Goal: Task Accomplishment & Management: Manage account settings

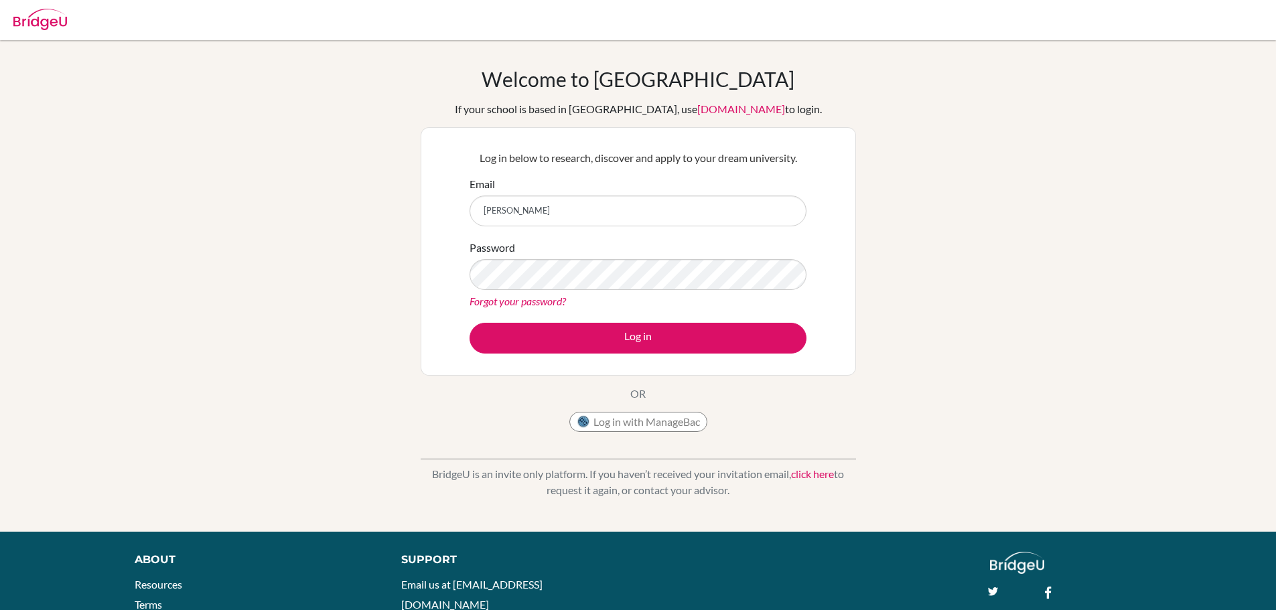
type input "[EMAIL_ADDRESS][DOMAIN_NAME]"
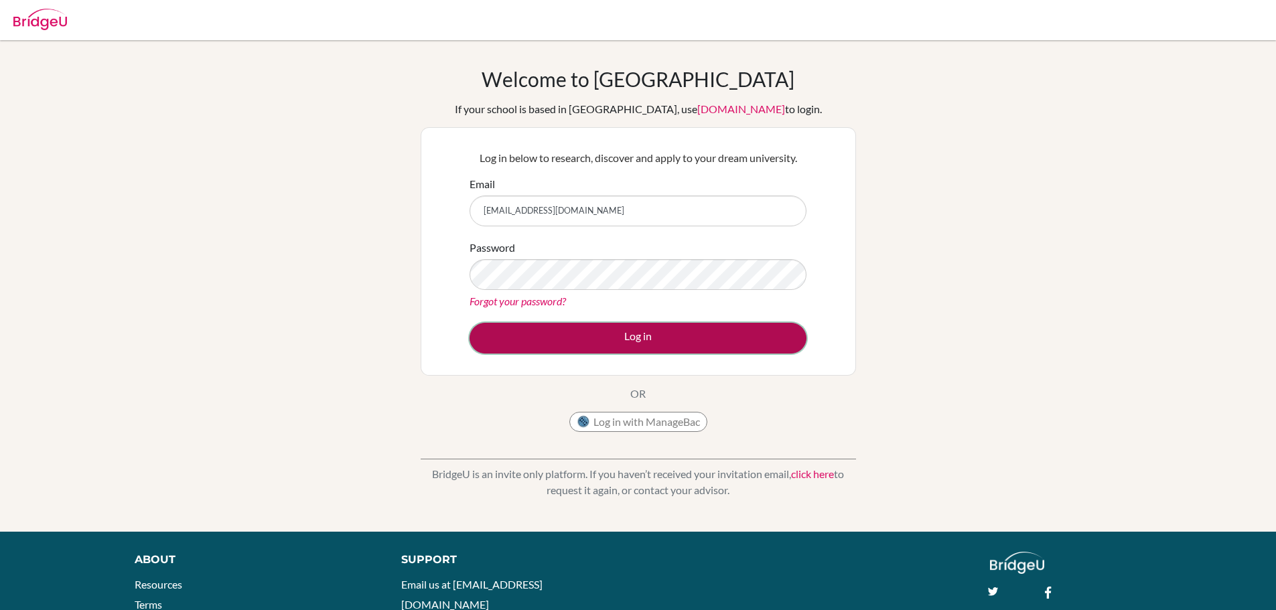
click at [587, 347] on button "Log in" at bounding box center [638, 338] width 337 height 31
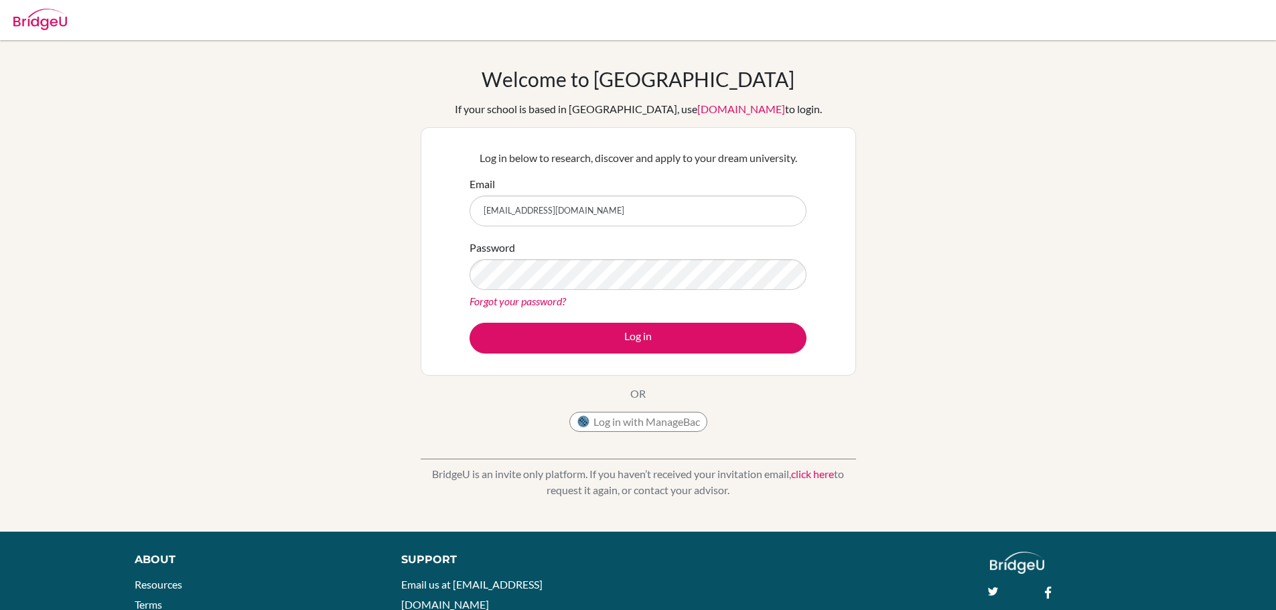
click at [48, 27] on img at bounding box center [40, 19] width 54 height 21
drag, startPoint x: 1023, startPoint y: 22, endPoint x: 993, endPoint y: 28, distance: 30.8
click at [1023, 22] on icon at bounding box center [1020, 18] width 13 height 13
click at [60, 27] on img at bounding box center [40, 19] width 54 height 21
type input "[EMAIL_ADDRESS][DOMAIN_NAME]"
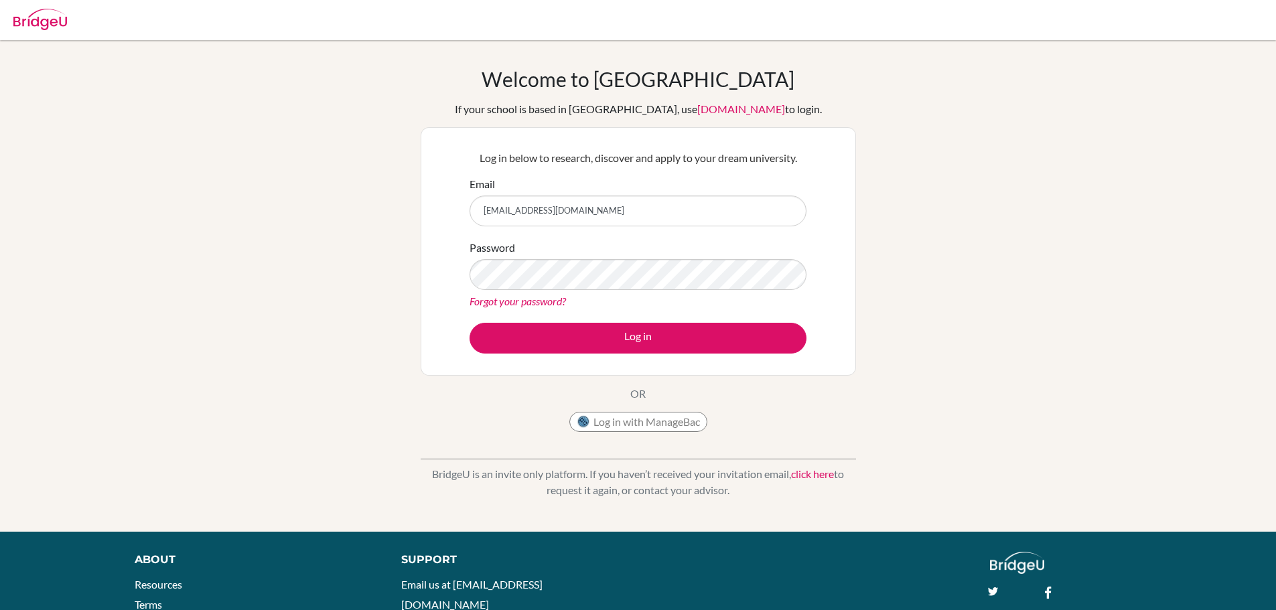
click at [487, 302] on link "Forgot your password?" at bounding box center [518, 301] width 96 height 13
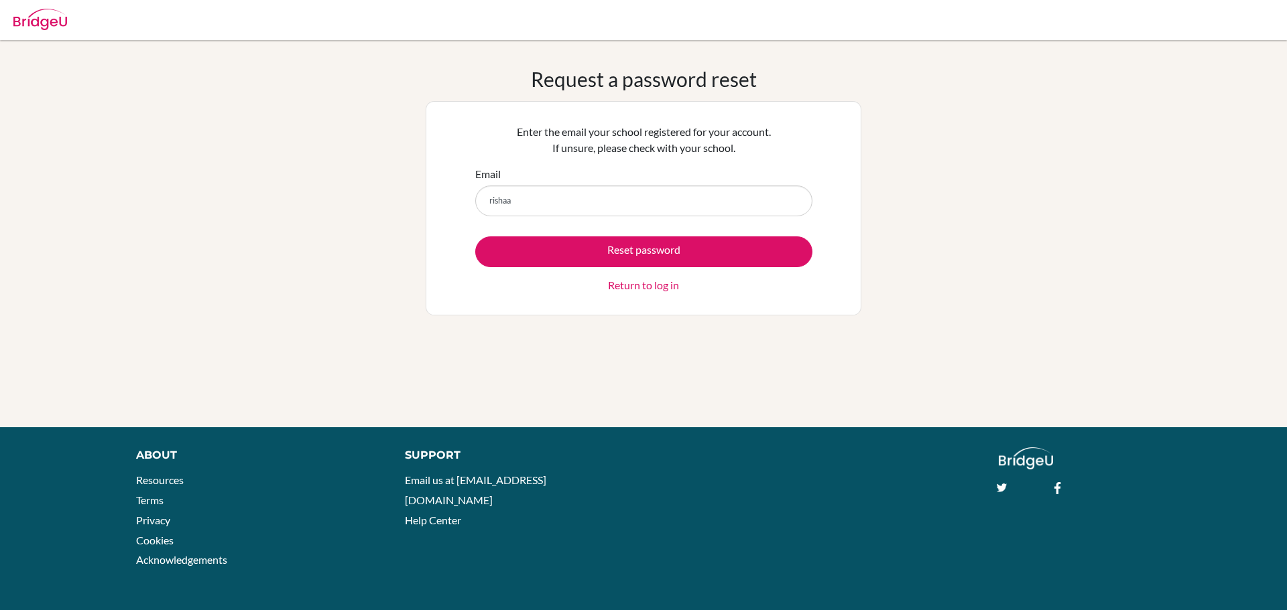
type input "[EMAIL_ADDRESS][DOMAIN_NAME]"
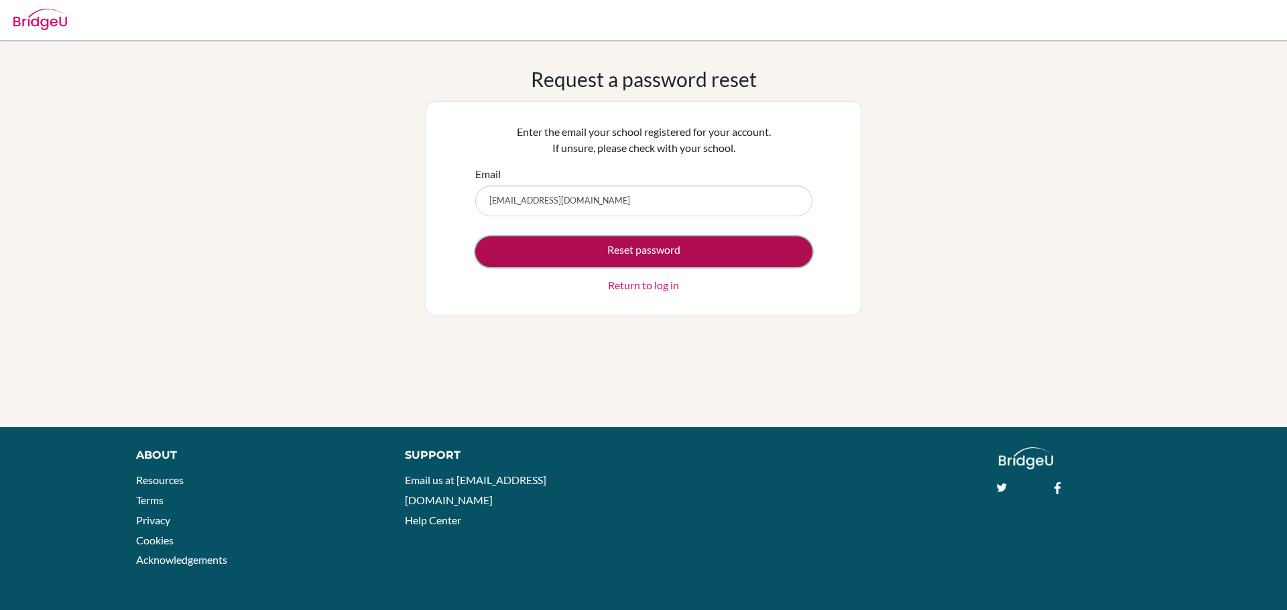
click at [567, 246] on button "Reset password" at bounding box center [643, 252] width 337 height 31
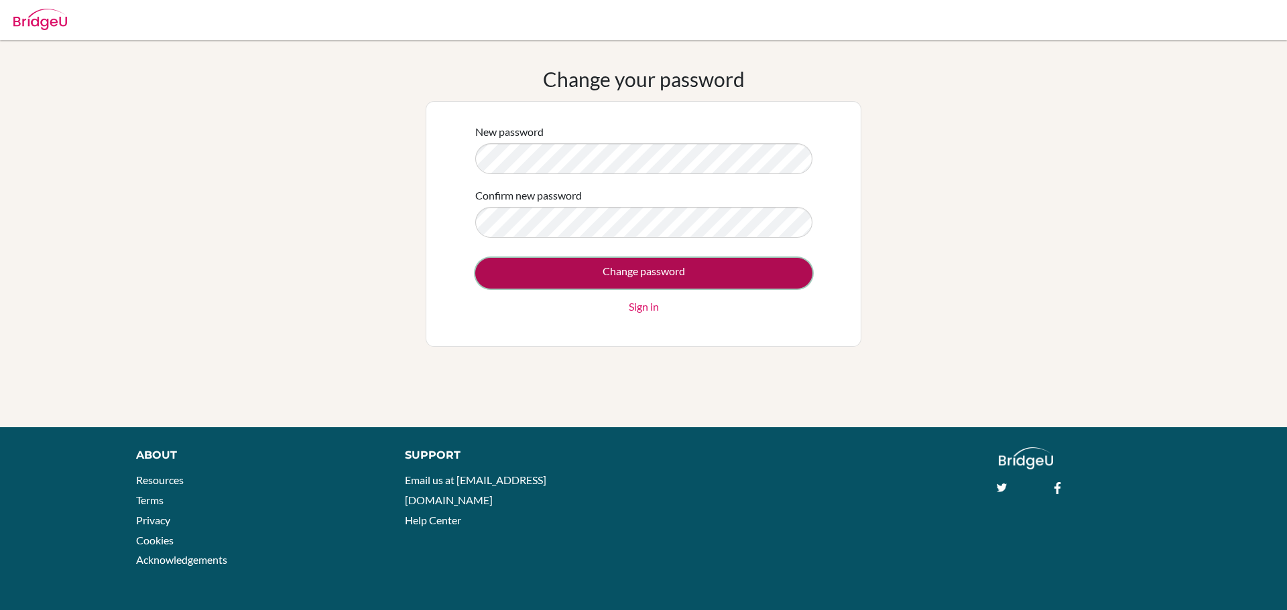
click at [596, 286] on input "Change password" at bounding box center [643, 273] width 337 height 31
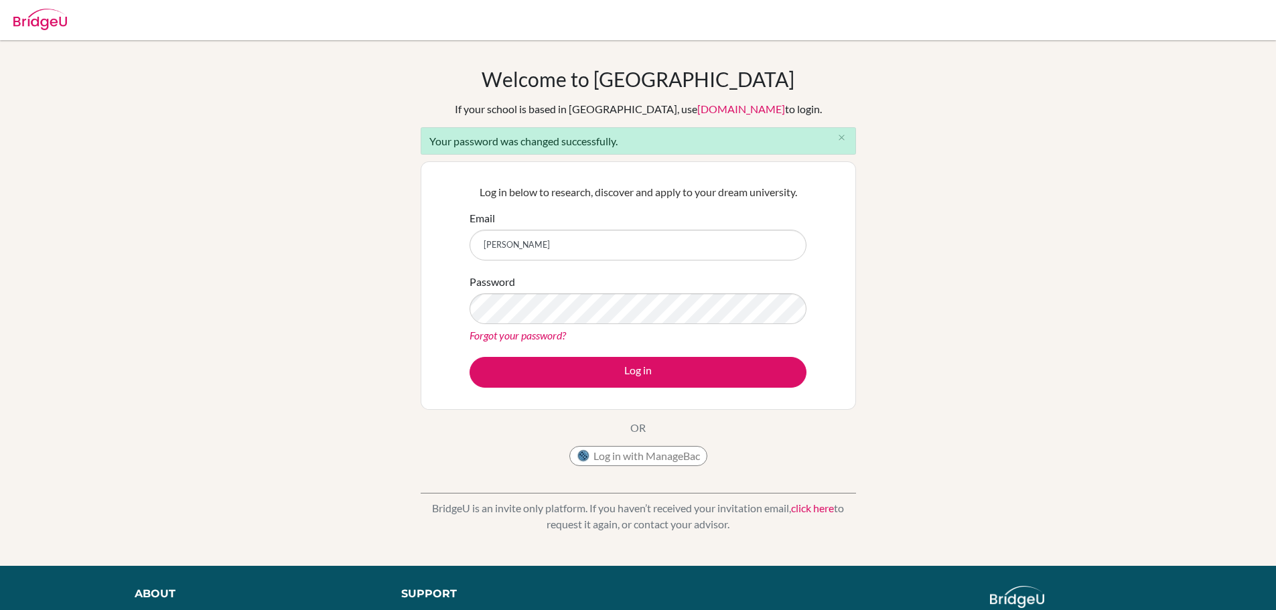
type input "[EMAIL_ADDRESS][DOMAIN_NAME]"
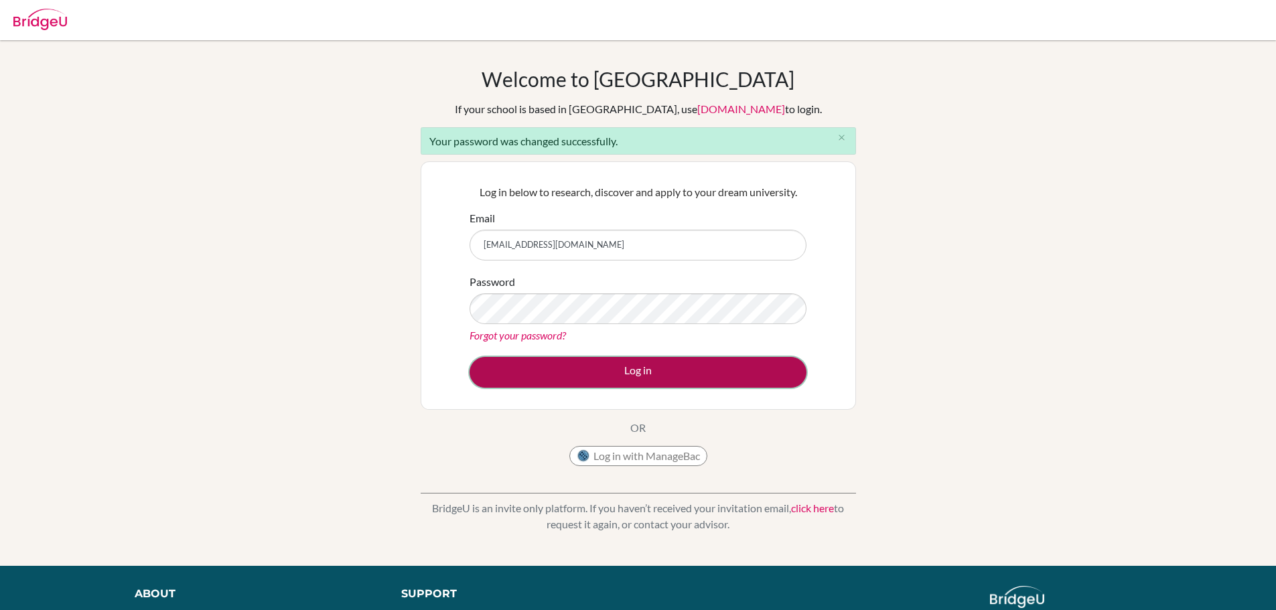
click at [663, 381] on button "Log in" at bounding box center [638, 372] width 337 height 31
click at [679, 370] on button "Log in" at bounding box center [638, 372] width 337 height 31
